Goal: Transaction & Acquisition: Obtain resource

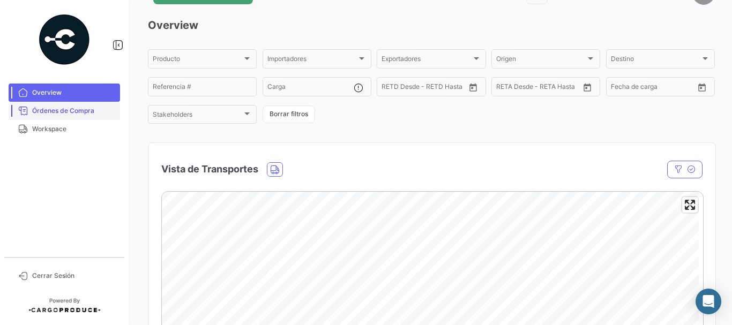
scroll to position [54, 0]
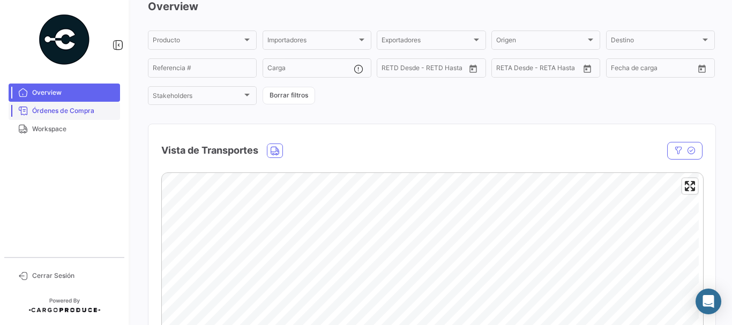
click at [88, 110] on span "Órdenes de Compra" at bounding box center [74, 111] width 84 height 10
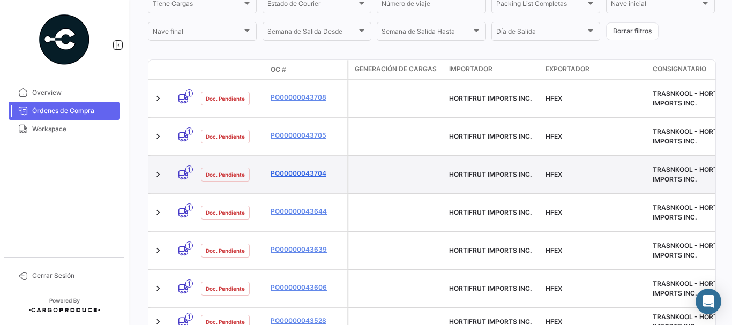
scroll to position [258, 0]
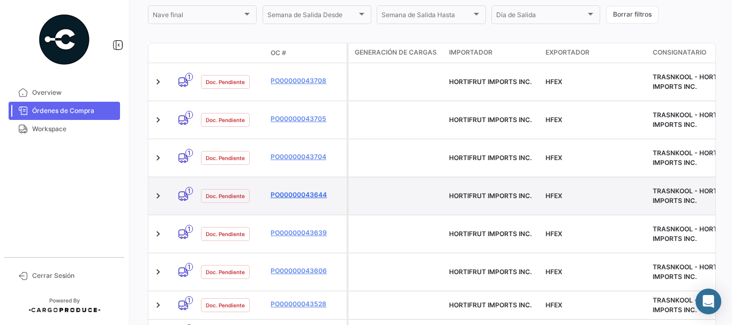
click at [286, 190] on link "PO00000043644" at bounding box center [307, 195] width 72 height 10
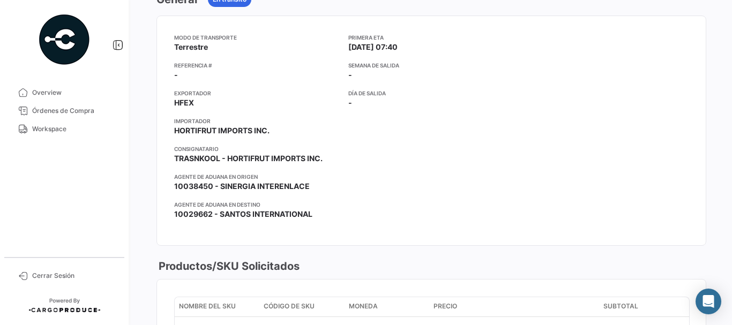
scroll to position [161, 0]
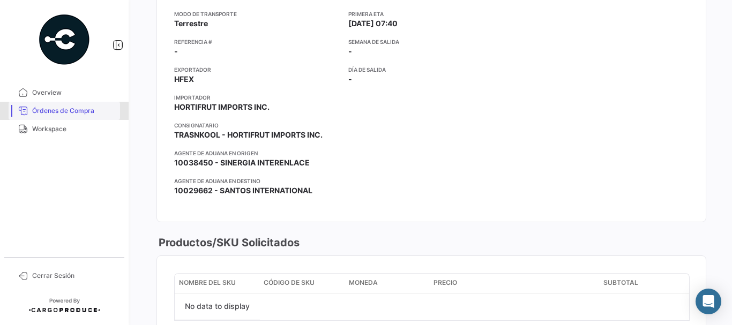
click at [79, 112] on span "Órdenes de Compra" at bounding box center [74, 111] width 84 height 10
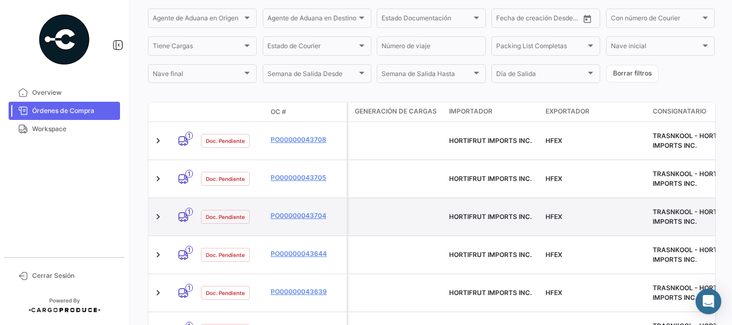
scroll to position [205, 0]
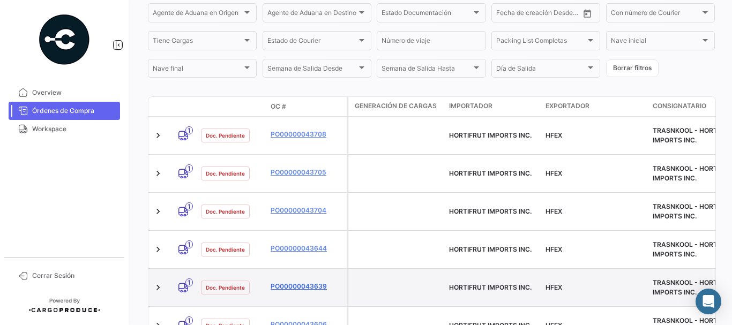
click at [292, 282] on link "PO00000043639" at bounding box center [307, 287] width 72 height 10
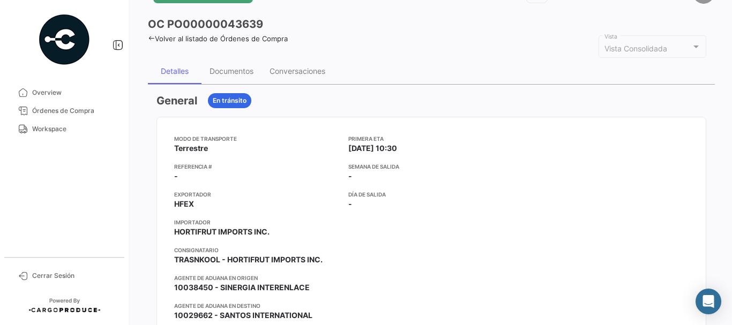
scroll to position [54, 0]
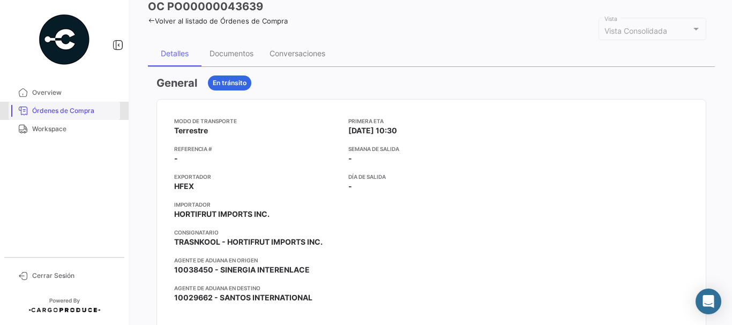
click at [68, 111] on span "Órdenes de Compra" at bounding box center [74, 111] width 84 height 10
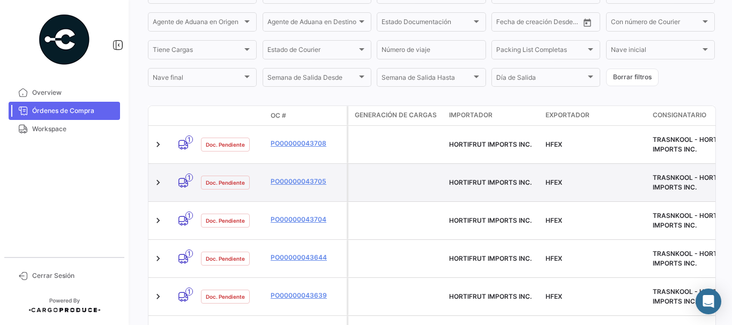
scroll to position [214, 0]
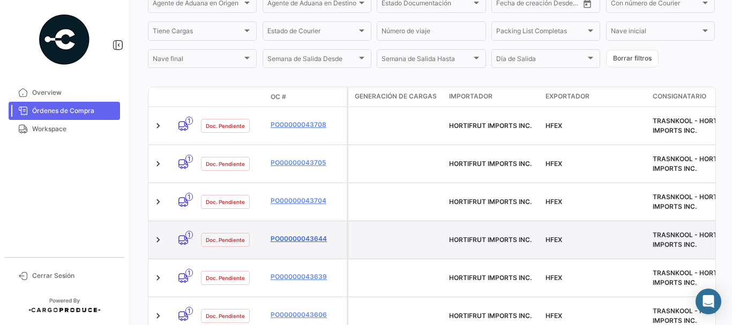
click at [295, 234] on link "PO00000043644" at bounding box center [307, 239] width 72 height 10
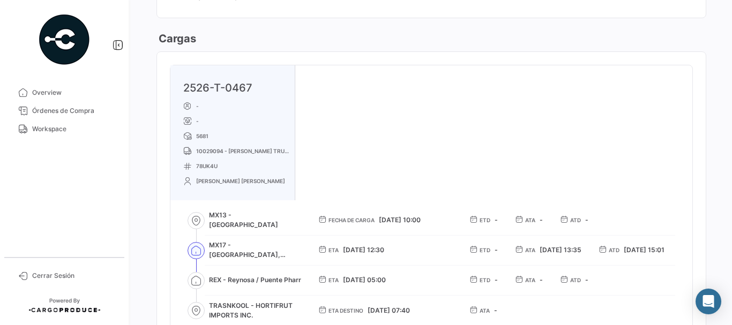
scroll to position [483, 0]
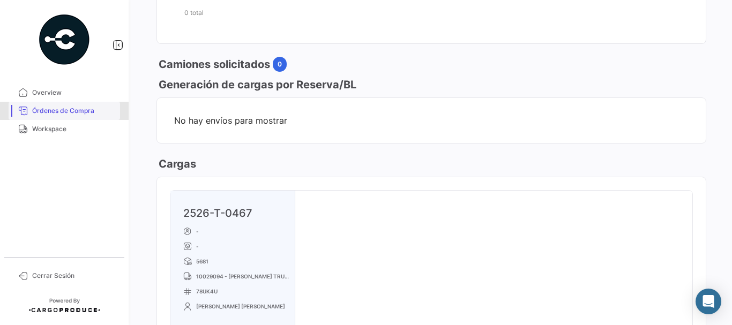
click at [92, 108] on span "Órdenes de Compra" at bounding box center [74, 111] width 84 height 10
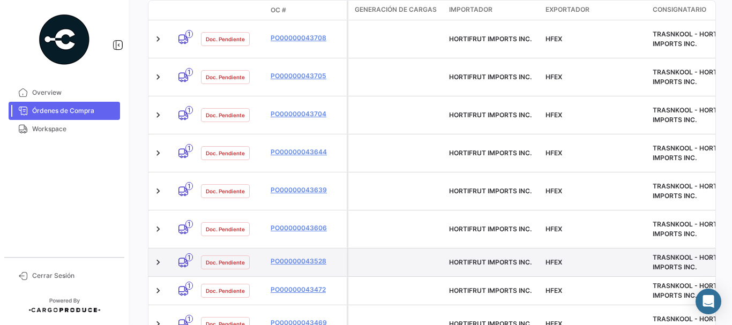
scroll to position [205, 0]
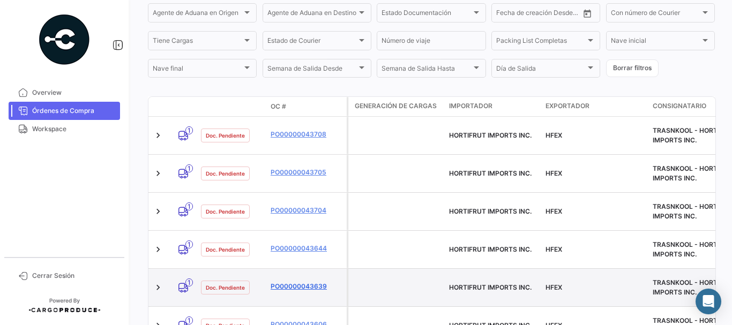
click at [290, 282] on link "PO00000043639" at bounding box center [307, 287] width 72 height 10
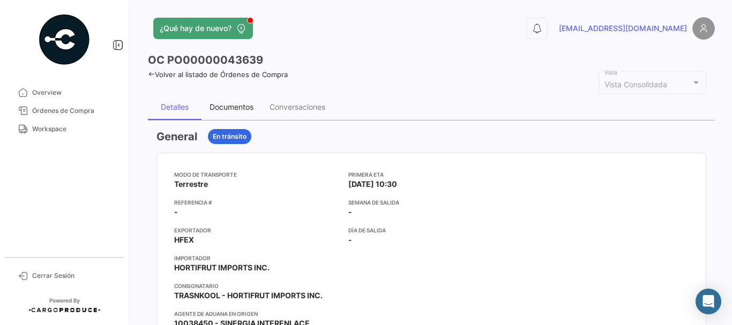
click at [234, 100] on div "Documentos" at bounding box center [232, 107] width 60 height 26
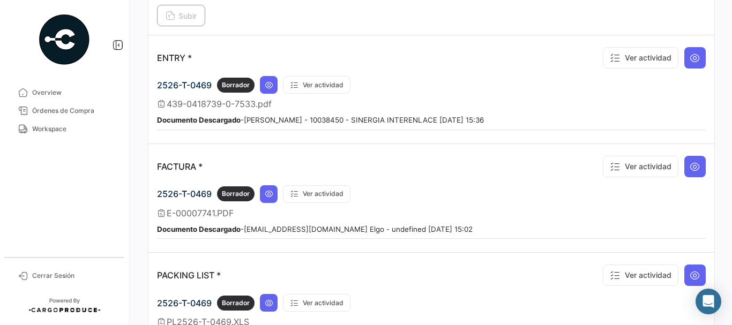
scroll to position [911, 0]
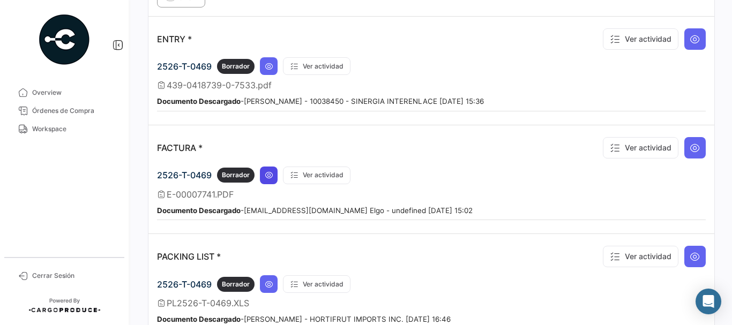
click at [266, 177] on icon at bounding box center [269, 175] width 9 height 9
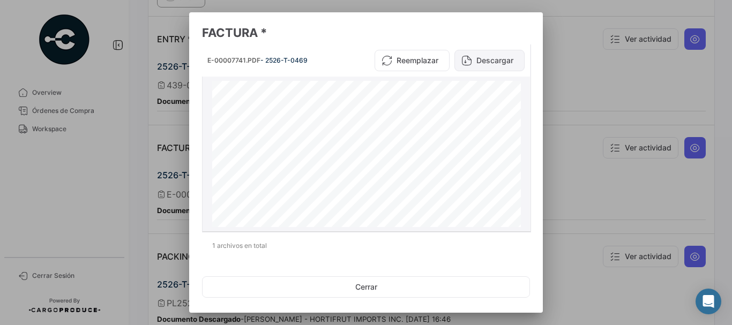
click at [471, 63] on button "Descargar" at bounding box center [490, 60] width 70 height 21
click at [107, 75] on div at bounding box center [366, 162] width 732 height 325
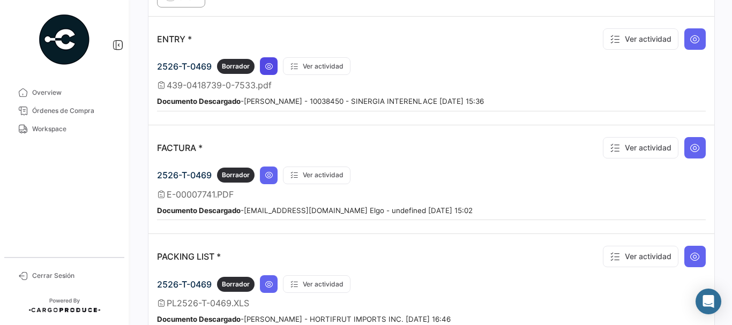
click at [269, 65] on icon at bounding box center [269, 66] width 9 height 9
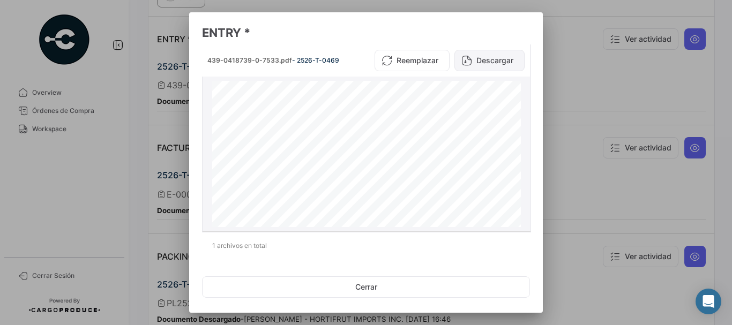
click at [494, 61] on button "Descargar" at bounding box center [490, 60] width 70 height 21
click at [626, 108] on div at bounding box center [366, 162] width 732 height 325
